Goal: Information Seeking & Learning: Learn about a topic

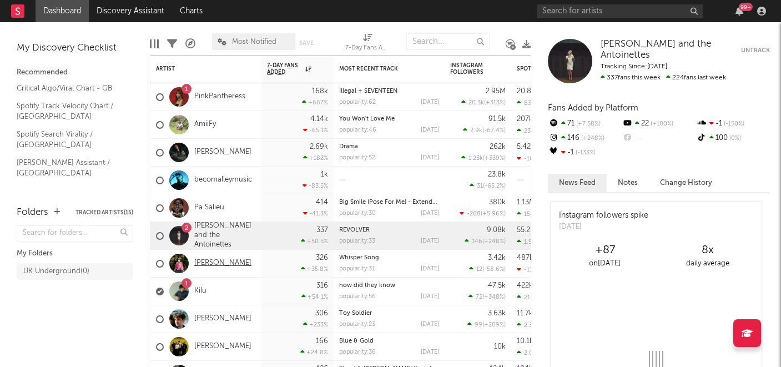
click at [204, 262] on link "[PERSON_NAME]" at bounding box center [222, 263] width 57 height 9
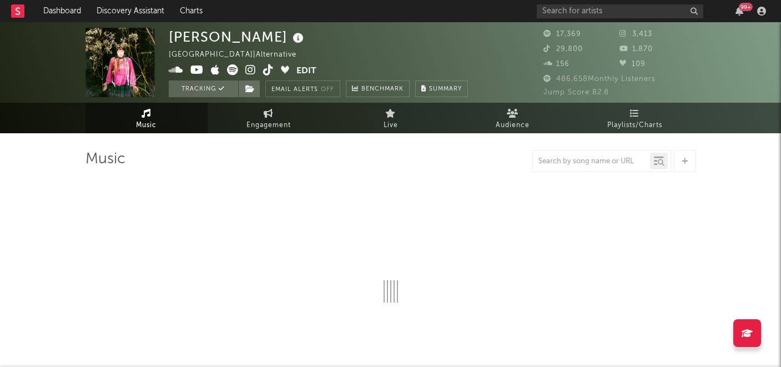
select select "6m"
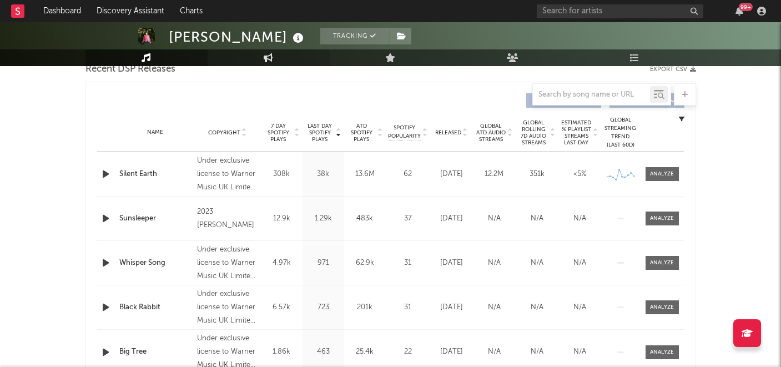
scroll to position [402, 0]
click at [652, 176] on div at bounding box center [662, 174] width 24 height 8
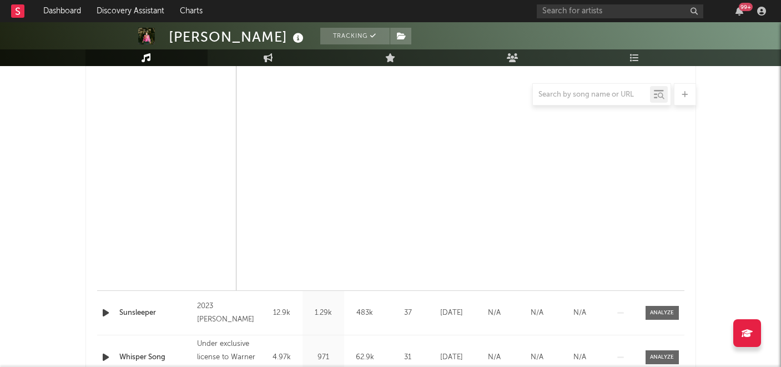
select select "6m"
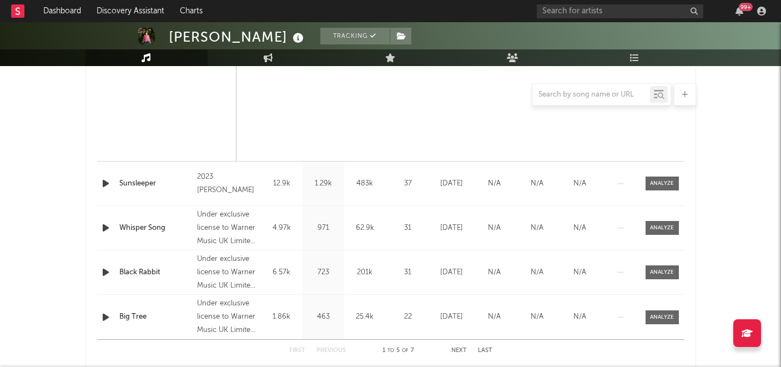
scroll to position [1229, 0]
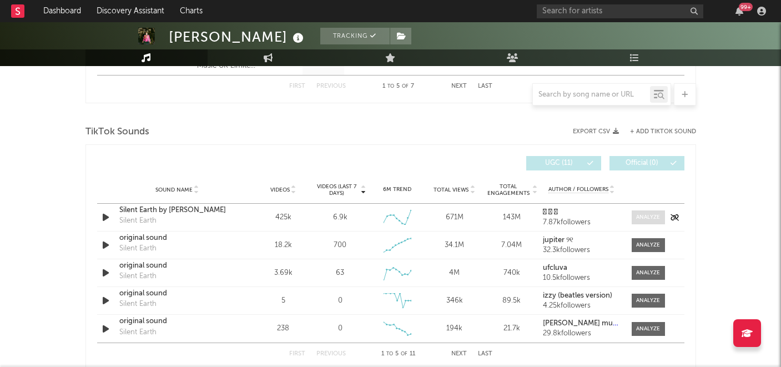
click at [649, 215] on div at bounding box center [648, 217] width 24 height 8
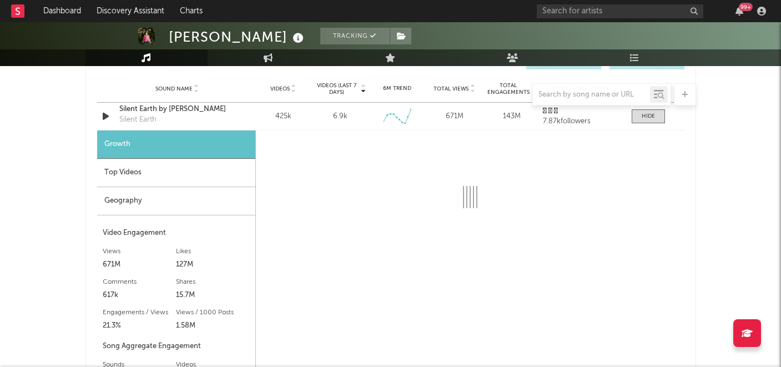
scroll to position [1329, 0]
select select "6m"
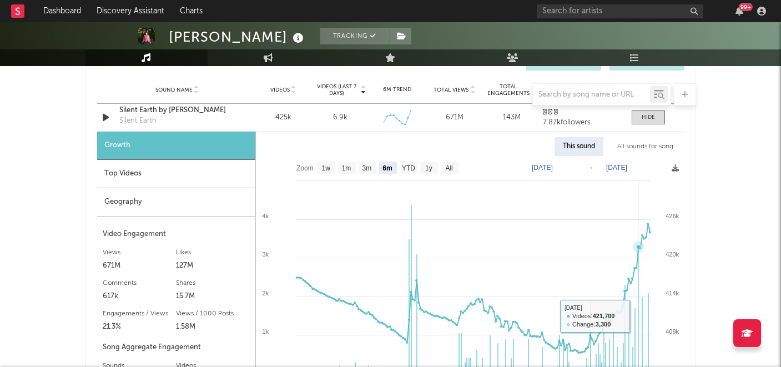
click at [637, 316] on icon "Created with Highcharts 10.3.3 May '[DATE] [DATE] '[DATE] Sep '[DATE] Jan '[DAT…" at bounding box center [470, 296] width 428 height 281
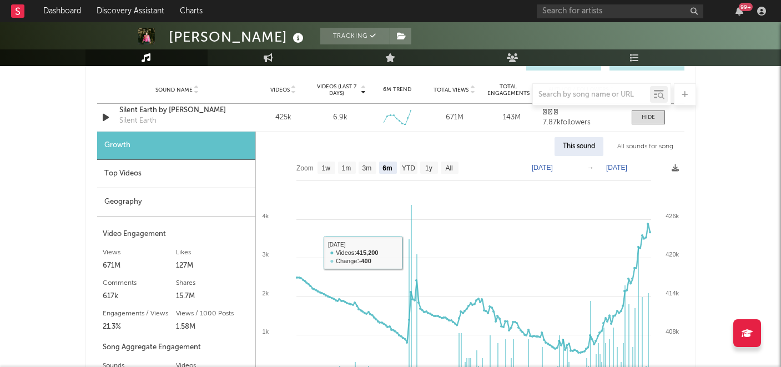
click at [159, 172] on div "Top Videos" at bounding box center [176, 174] width 158 height 28
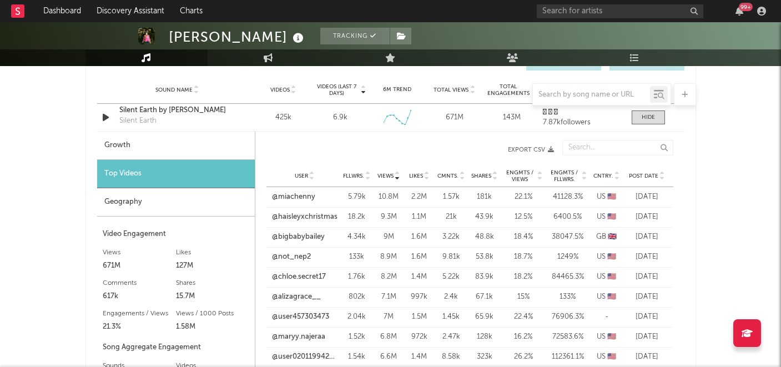
click at [655, 178] on span "Post Date" at bounding box center [643, 176] width 29 height 7
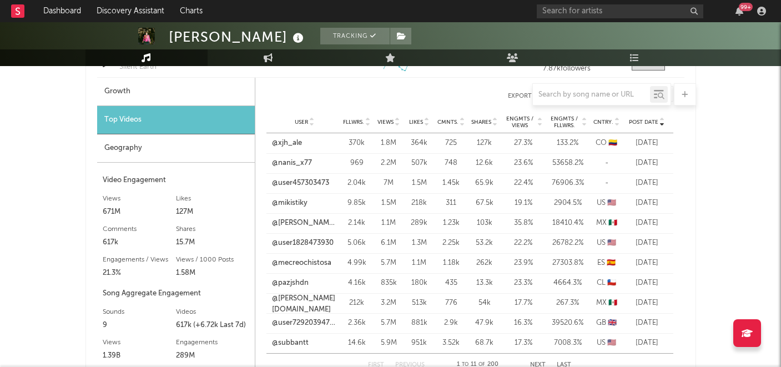
scroll to position [1173, 0]
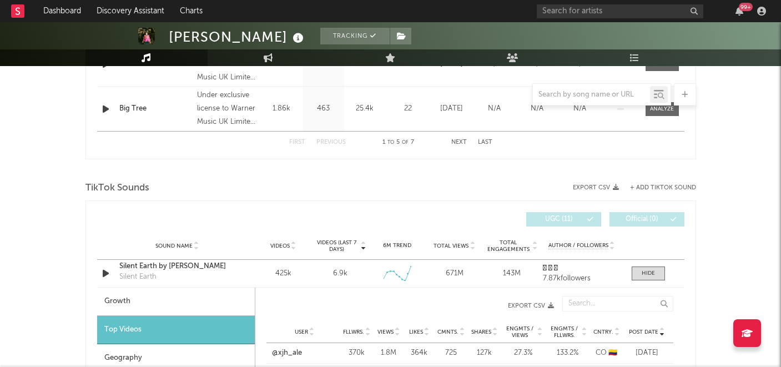
click at [320, 175] on div at bounding box center [390, 170] width 610 height 17
click at [282, 241] on div "Videos" at bounding box center [283, 245] width 52 height 8
click at [287, 244] on span "Videos" at bounding box center [279, 245] width 19 height 7
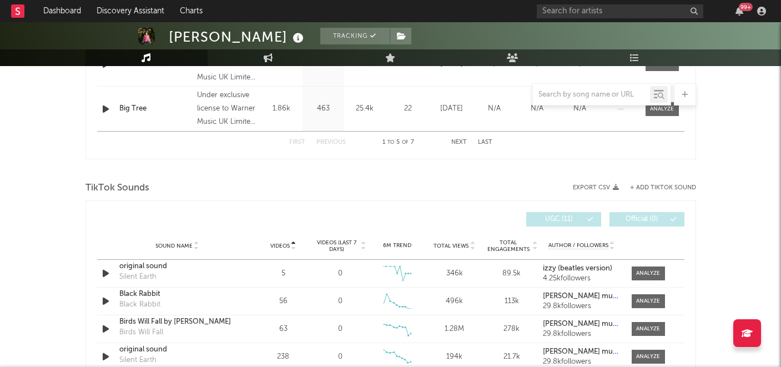
click at [287, 244] on span "Videos" at bounding box center [279, 245] width 19 height 7
select select "6m"
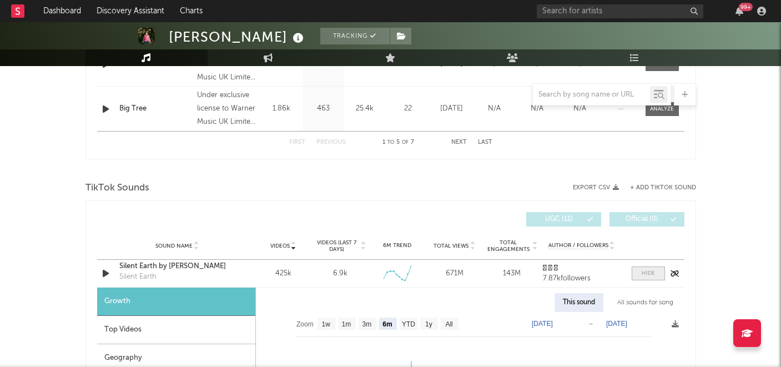
click at [653, 269] on div at bounding box center [647, 273] width 13 height 8
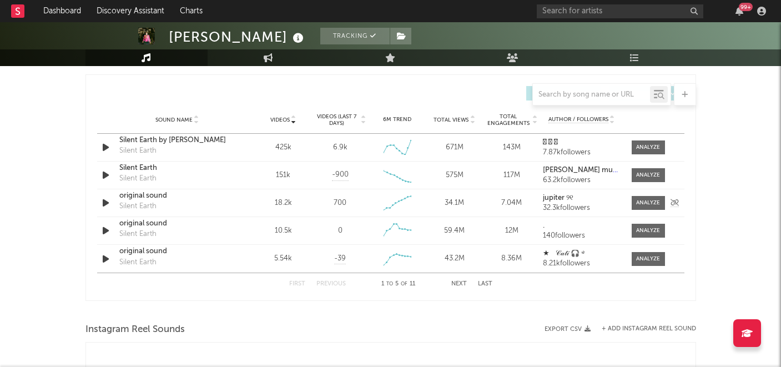
scroll to position [1296, 0]
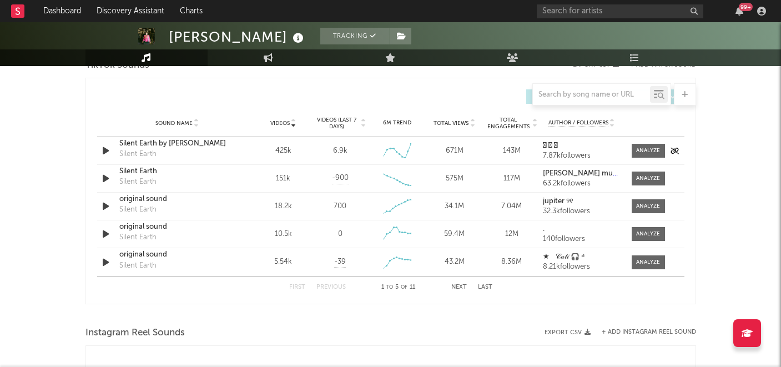
click at [558, 148] on strong "𓆝 𓆟 𓆞" at bounding box center [550, 145] width 15 height 7
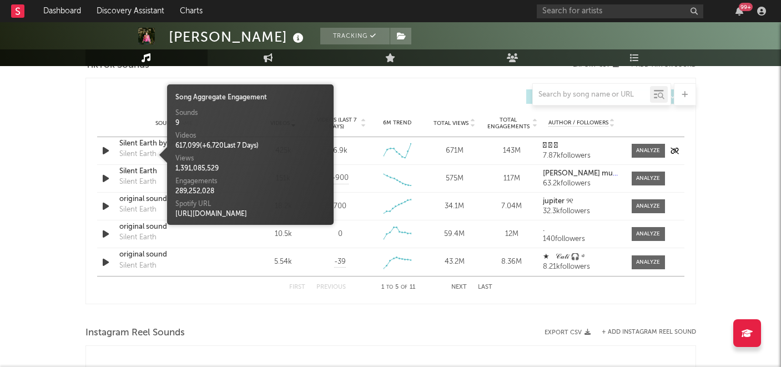
click at [141, 152] on div "Silent Earth" at bounding box center [137, 154] width 37 height 11
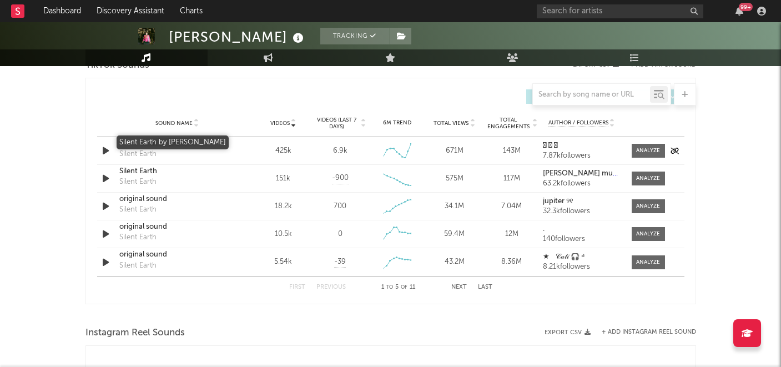
click at [145, 144] on div "Silent Earth by [PERSON_NAME]" at bounding box center [177, 143] width 116 height 11
